Goal: Navigation & Orientation: Find specific page/section

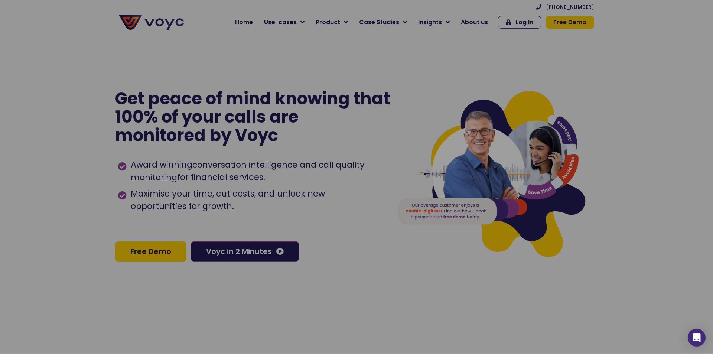
click at [397, 206] on div at bounding box center [356, 177] width 713 height 354
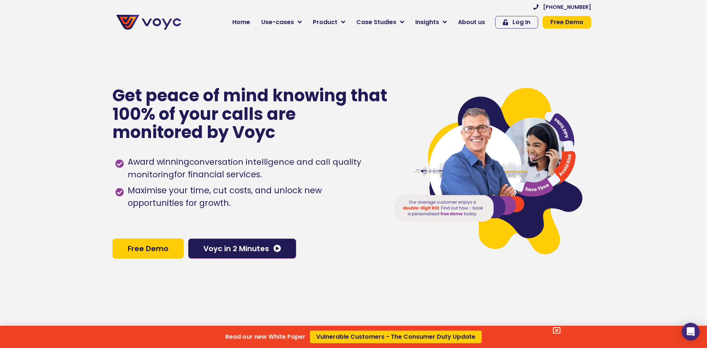
click at [281, 22] on div "Read our new White Paper Vulnerable Customers - The Consumer Duty Update" at bounding box center [353, 174] width 707 height 348
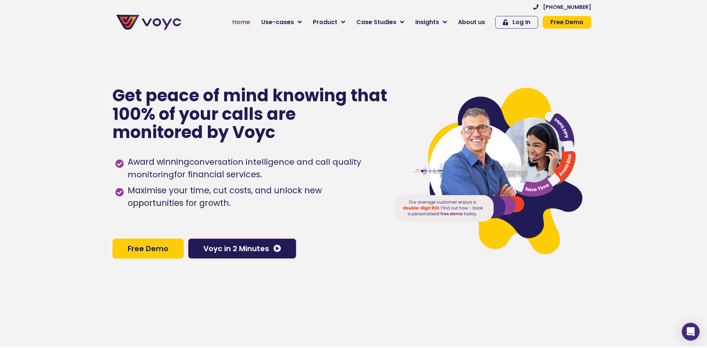
click at [249, 22] on span "Home" at bounding box center [241, 22] width 18 height 9
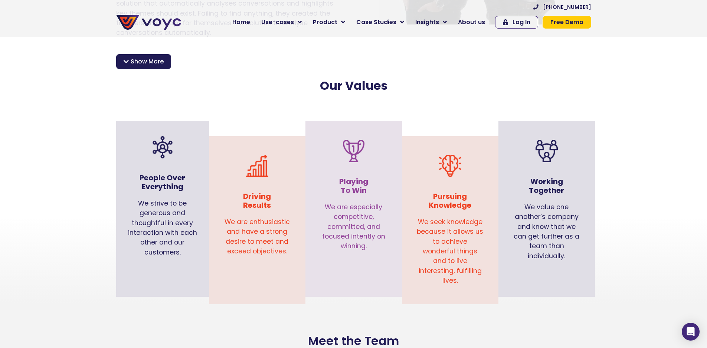
scroll to position [693, 0]
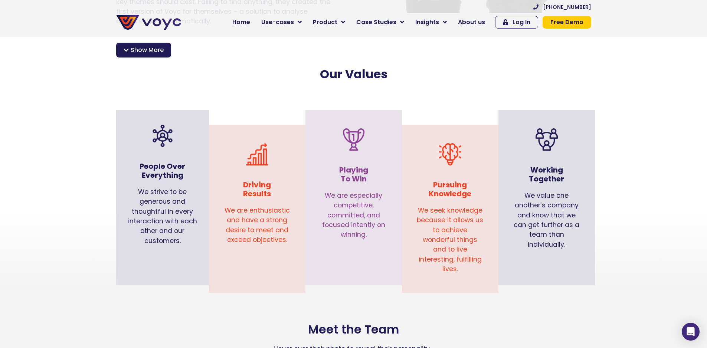
click at [566, 293] on section "Meet the Team Hover over their photo to reveal their personality…" at bounding box center [353, 339] width 707 height 92
click at [528, 319] on div "Meet the Team Hover over their photo to reveal their personality…" at bounding box center [353, 341] width 483 height 44
click at [557, 344] on p "Hover over their photo to reveal their personality…" at bounding box center [353, 349] width 483 height 10
